Goal: Transaction & Acquisition: Download file/media

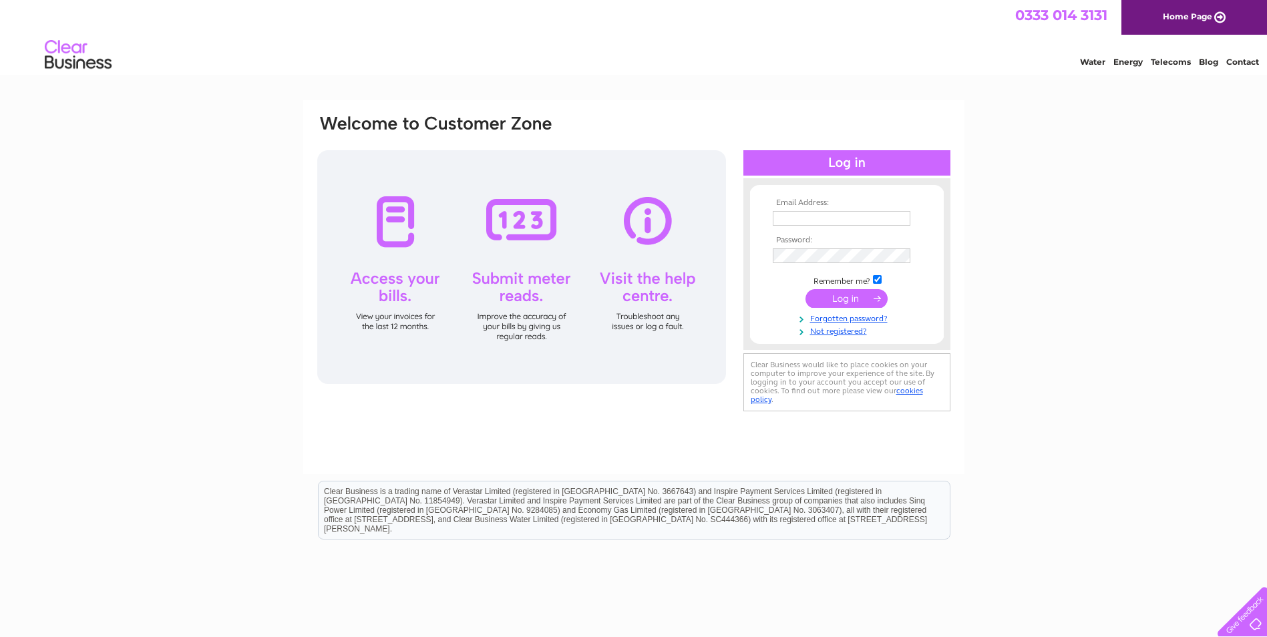
drag, startPoint x: 860, startPoint y: 204, endPoint x: 862, endPoint y: 212, distance: 8.9
click at [861, 204] on th "Email Address:" at bounding box center [847, 202] width 155 height 9
click at [862, 214] on input "text" at bounding box center [842, 219] width 139 height 16
type input "invoices@laingsuk.com"
click at [806, 291] on input "submit" at bounding box center [847, 300] width 82 height 19
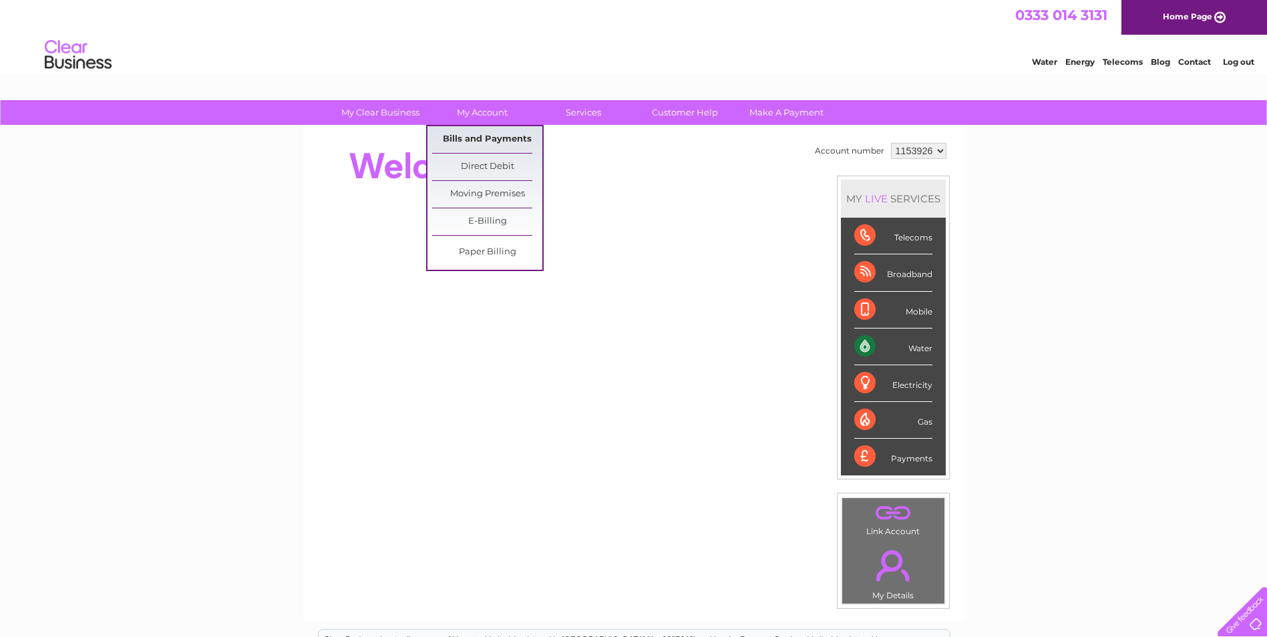
click at [491, 140] on link "Bills and Payments" at bounding box center [487, 139] width 110 height 27
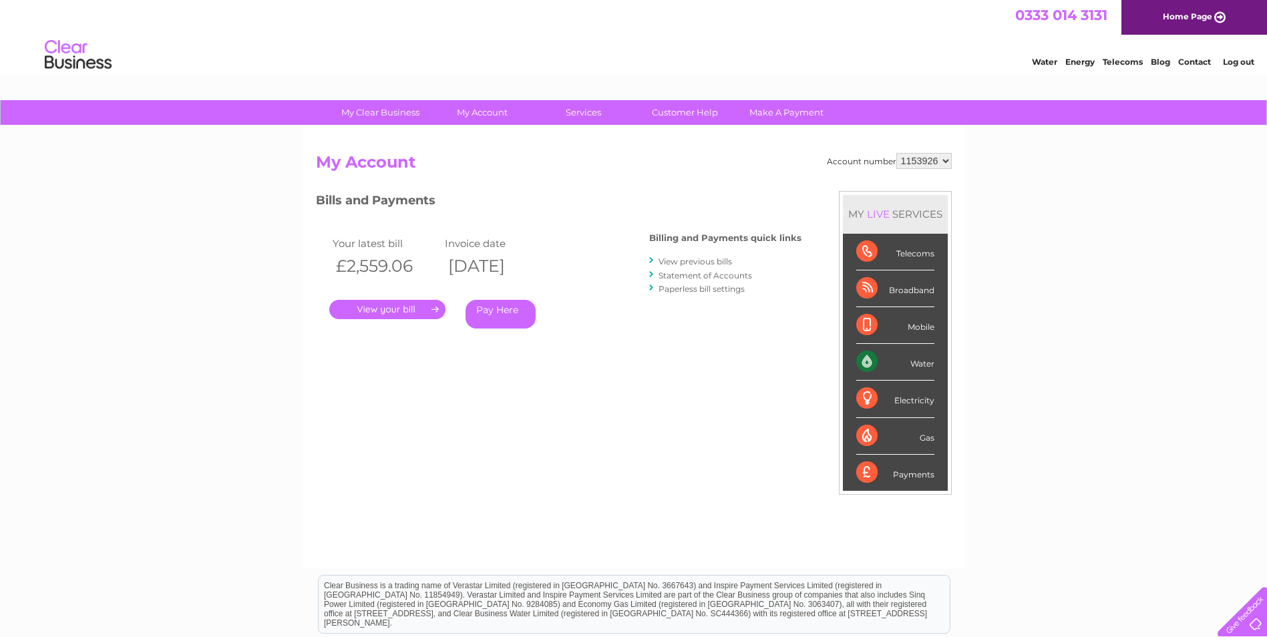
click at [695, 264] on link "View previous bills" at bounding box center [695, 262] width 73 height 10
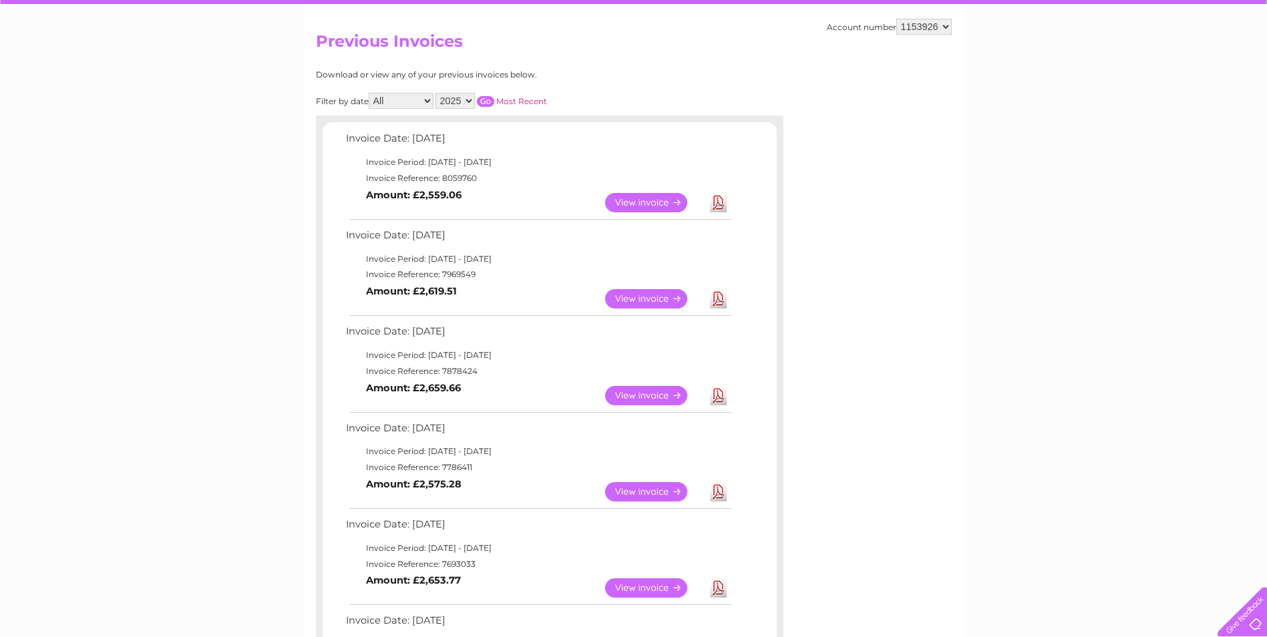
scroll to position [134, 0]
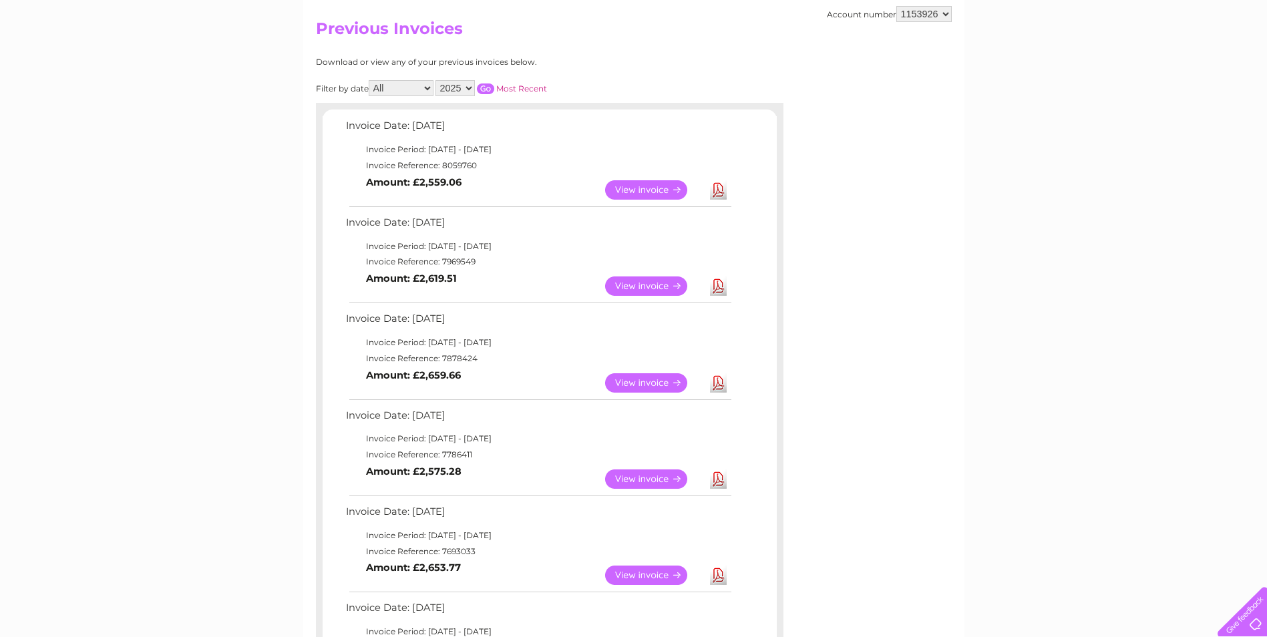
click at [625, 288] on link "View" at bounding box center [654, 286] width 98 height 19
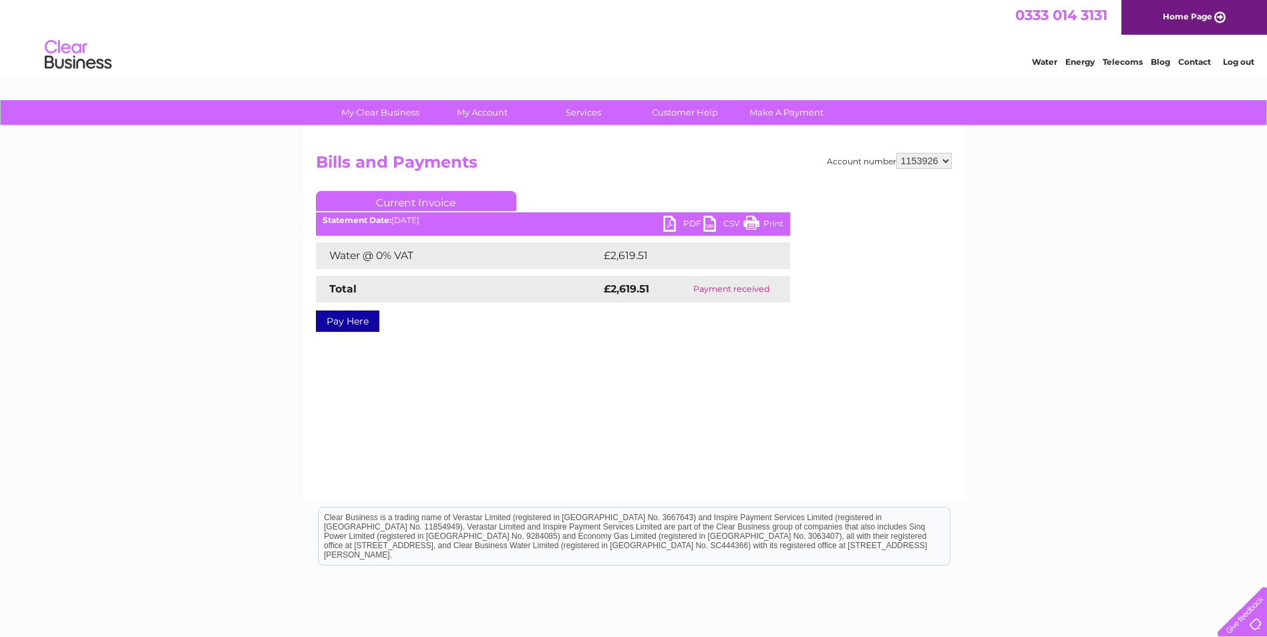
click at [415, 199] on link "Current Invoice" at bounding box center [416, 201] width 200 height 20
click at [675, 226] on link "PDF" at bounding box center [683, 225] width 40 height 19
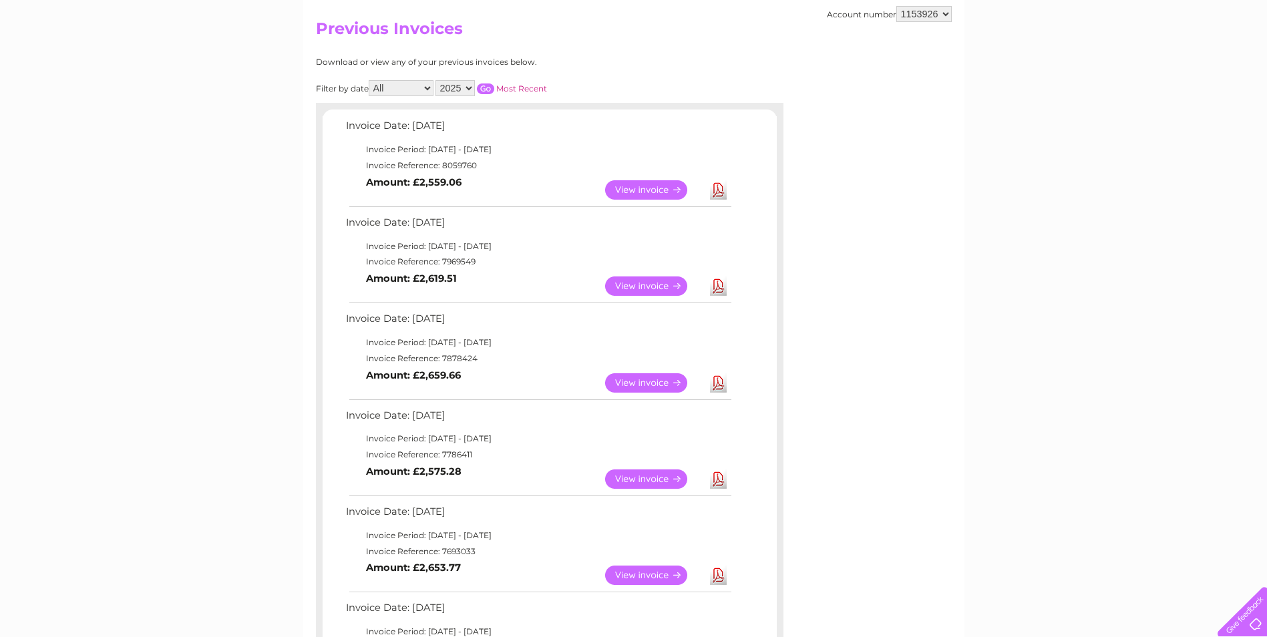
click at [675, 285] on link "View" at bounding box center [654, 286] width 98 height 19
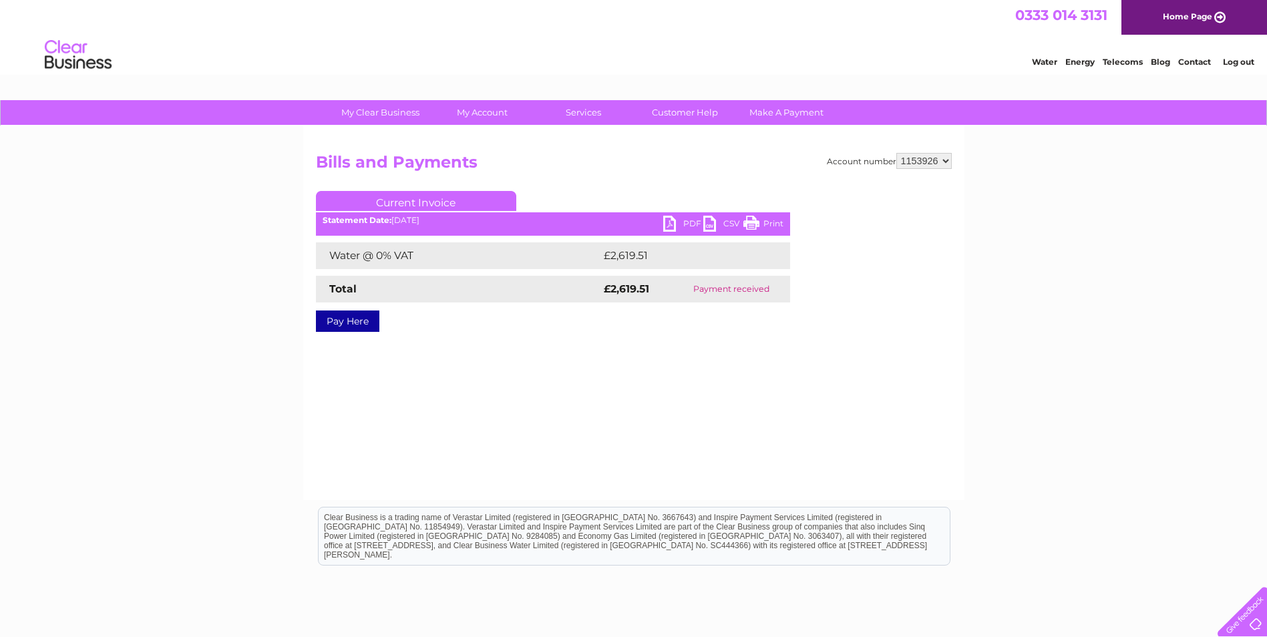
click at [679, 224] on link "PDF" at bounding box center [683, 225] width 40 height 19
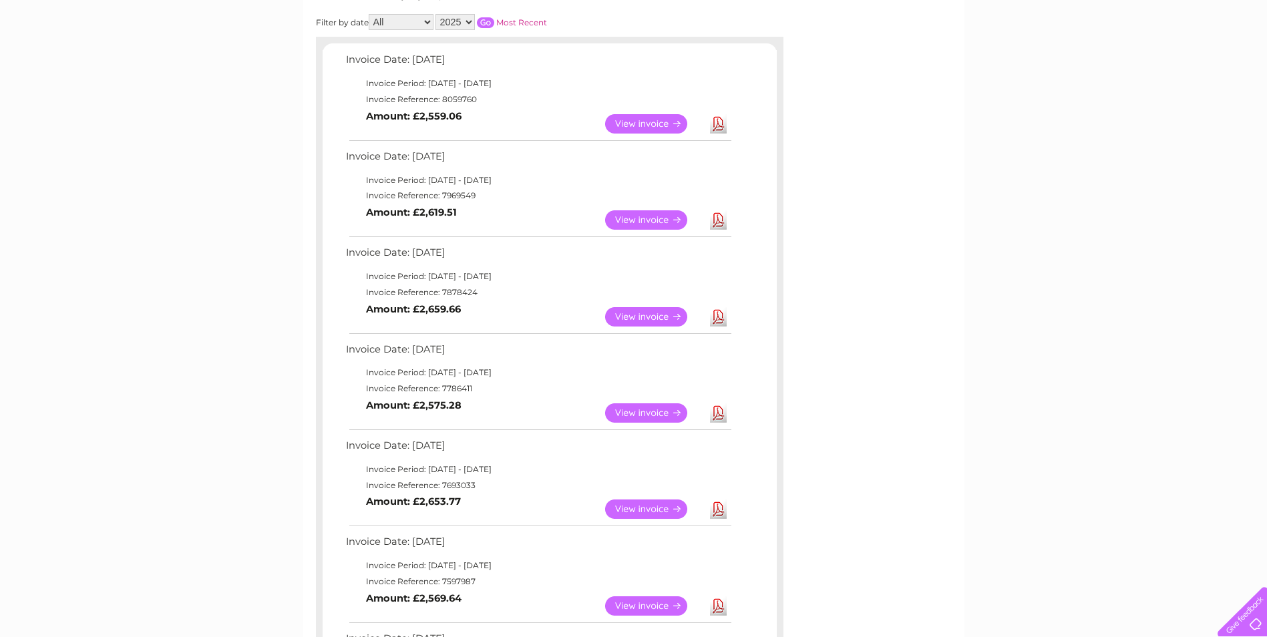
scroll to position [200, 0]
click at [720, 319] on link "Download" at bounding box center [718, 316] width 17 height 19
